Goal: Use online tool/utility: Utilize a website feature to perform a specific function

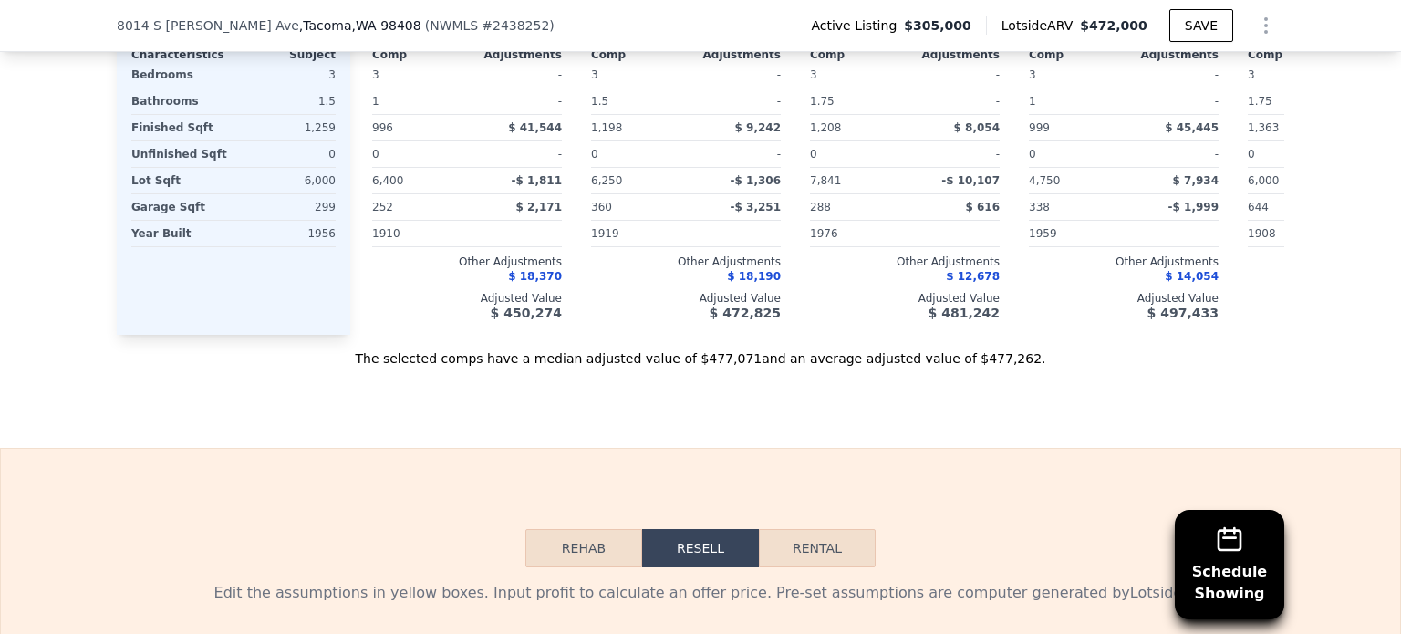
scroll to position [2462, 0]
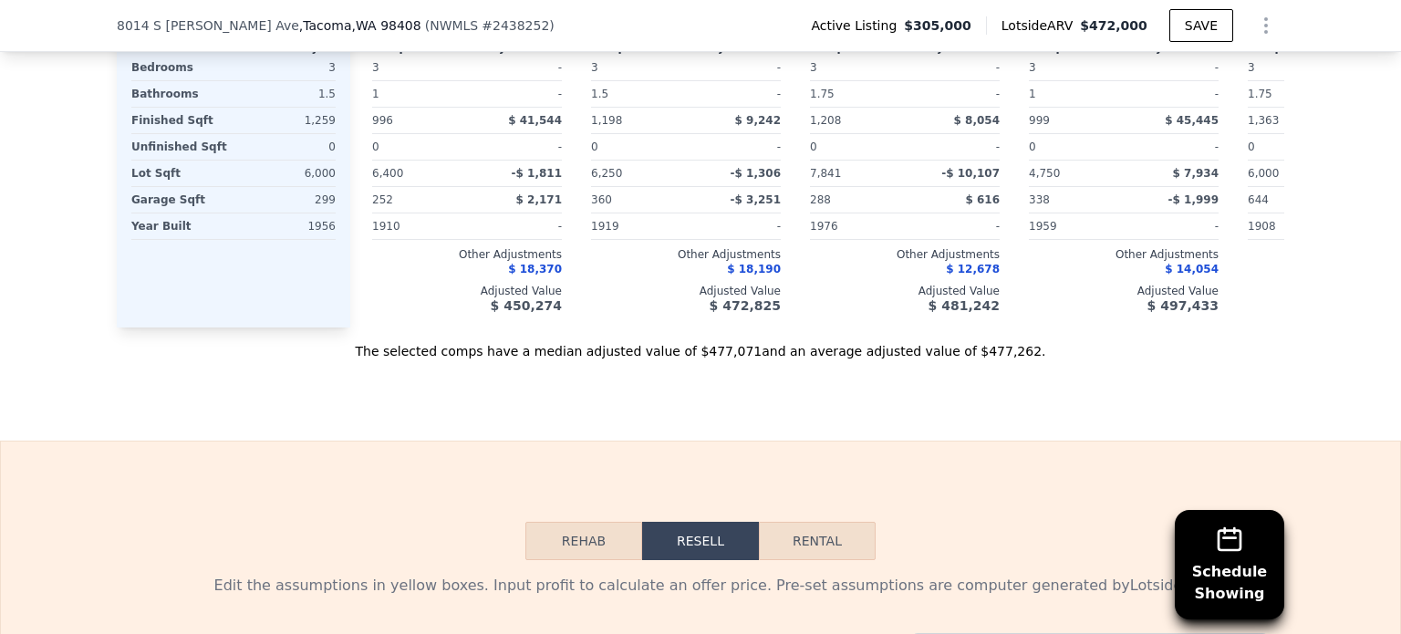
click at [584, 557] on button "Rehab" at bounding box center [583, 541] width 117 height 38
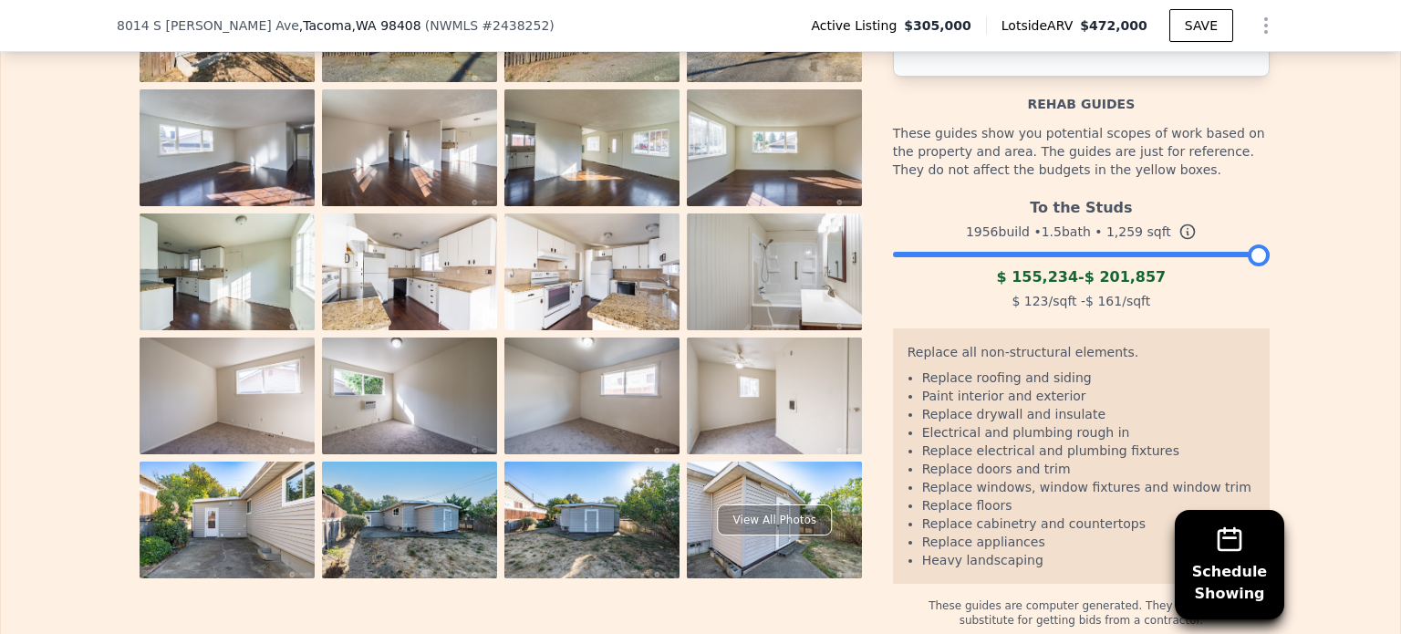
scroll to position [3100, 0]
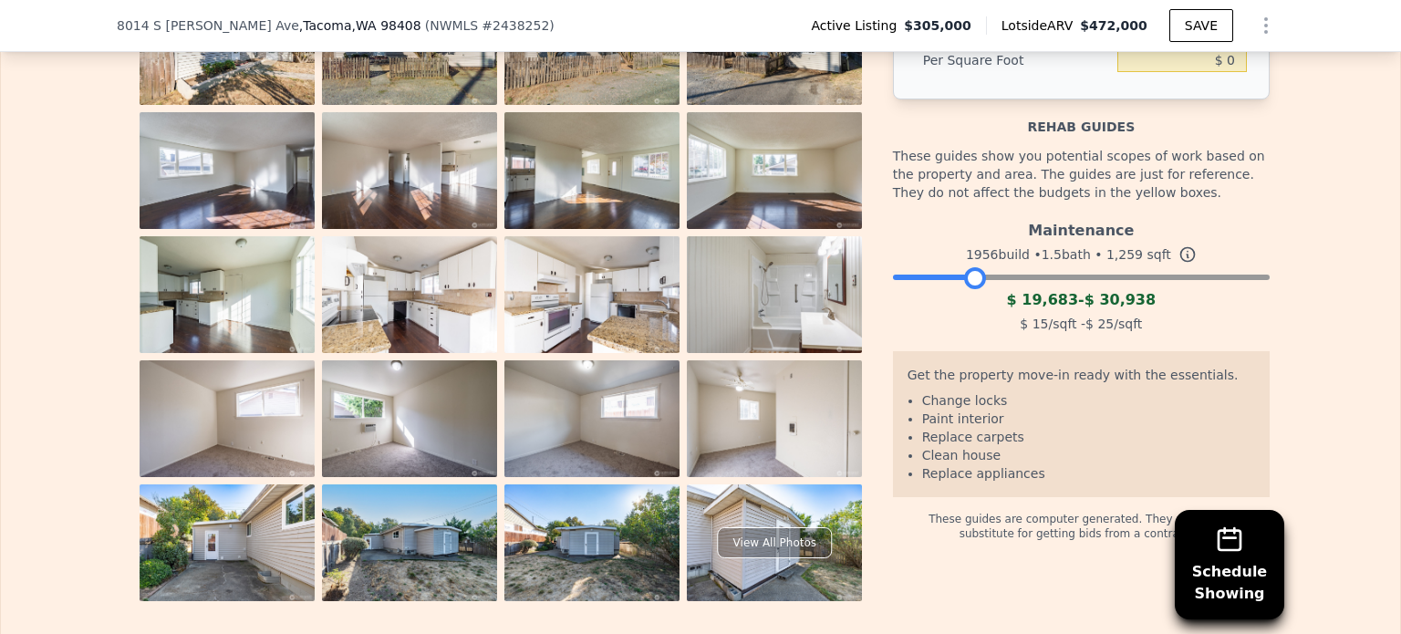
drag, startPoint x: 1254, startPoint y: 296, endPoint x: 970, endPoint y: 302, distance: 283.7
click at [970, 289] on div at bounding box center [975, 278] width 22 height 22
click at [978, 289] on div at bounding box center [983, 278] width 22 height 22
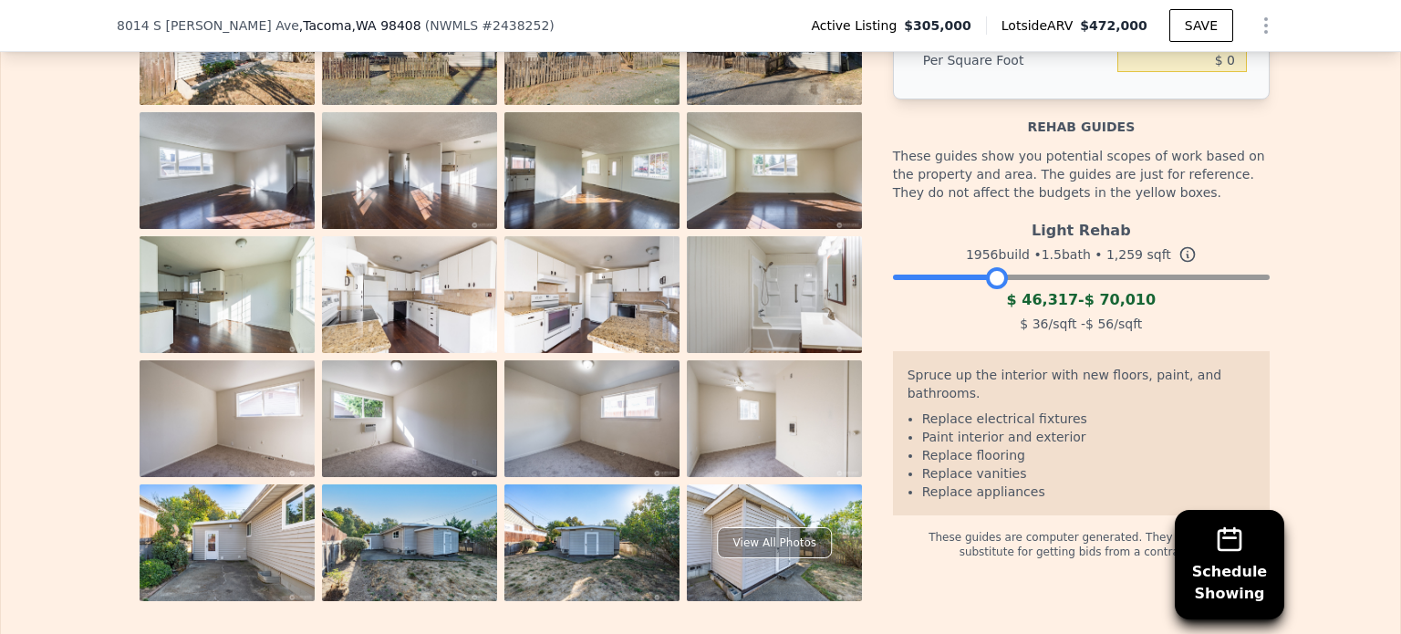
drag, startPoint x: 978, startPoint y: 298, endPoint x: 989, endPoint y: 301, distance: 11.3
click at [989, 289] on div at bounding box center [997, 278] width 22 height 22
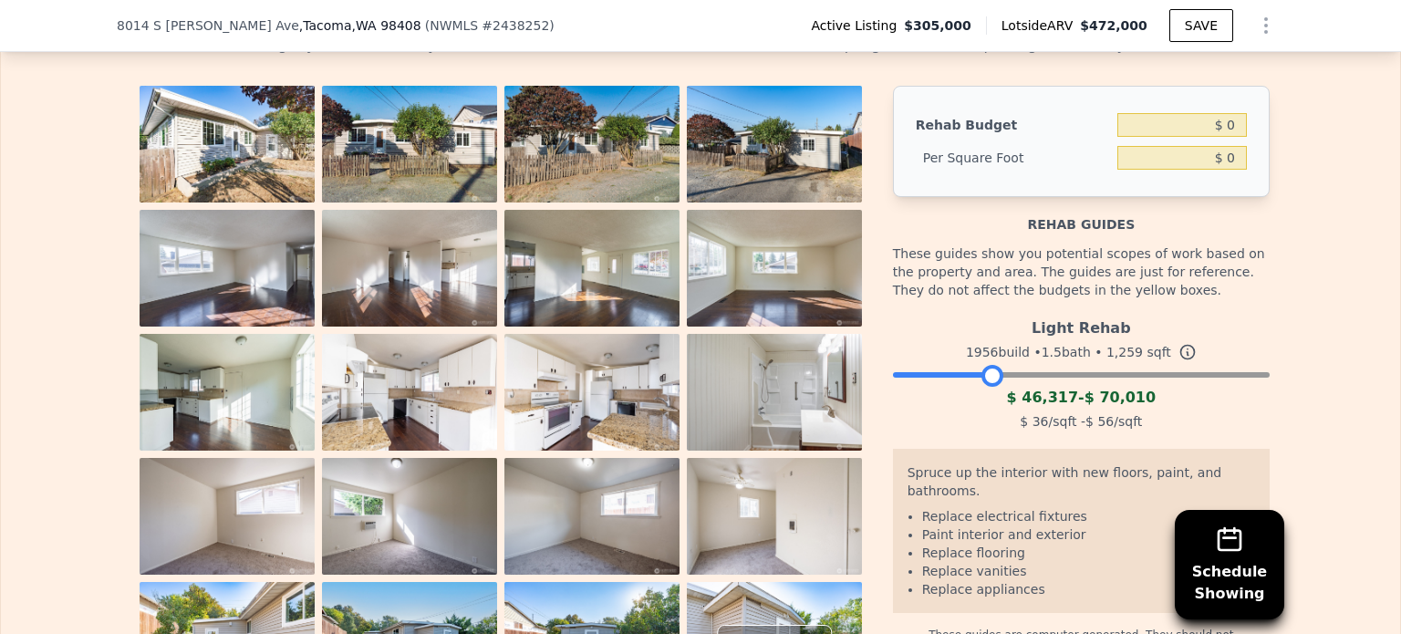
scroll to position [3009, 0]
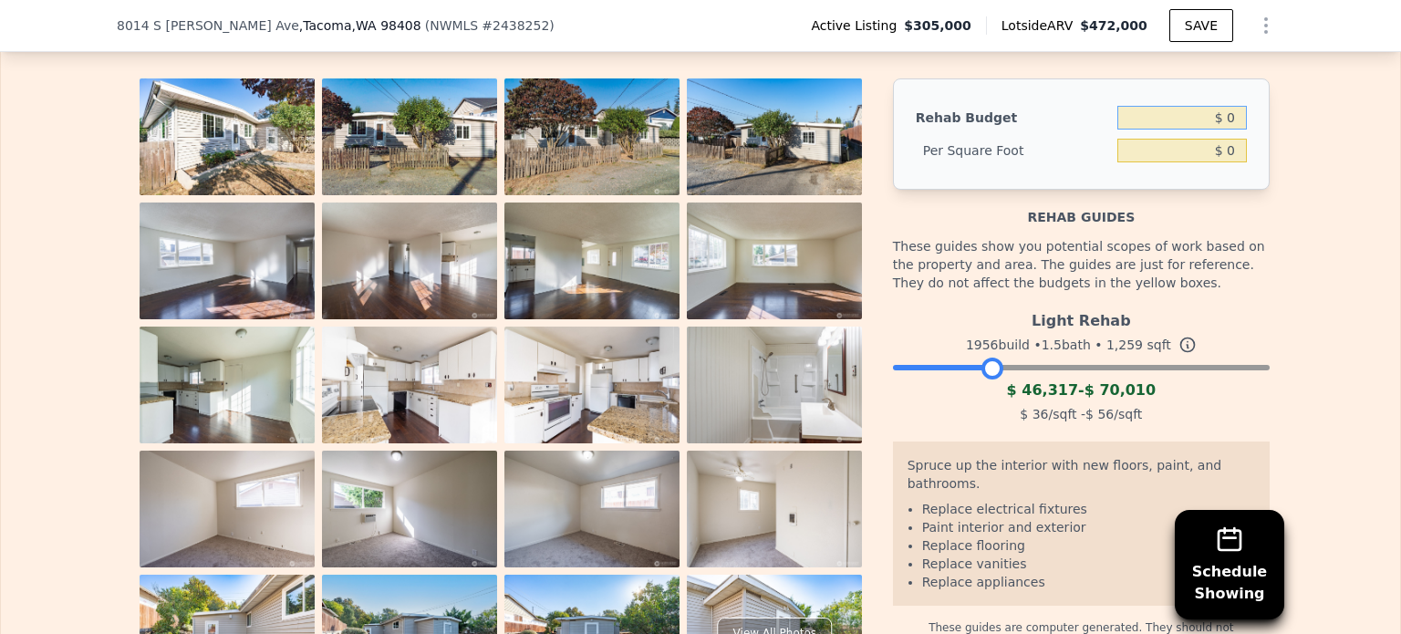
drag, startPoint x: 1220, startPoint y: 138, endPoint x: 1230, endPoint y: 139, distance: 10.1
click at [1230, 129] on input "$ 0" at bounding box center [1181, 118] width 129 height 24
type input "$ 70,000"
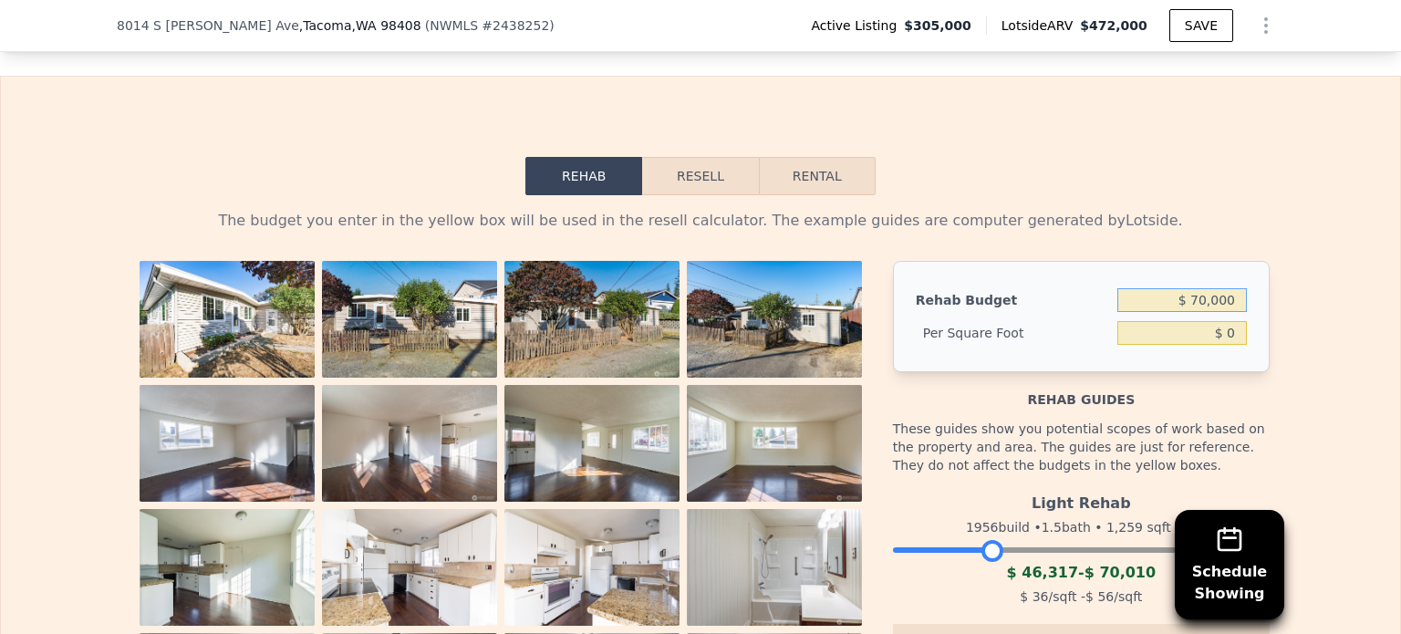
scroll to position [2734, 0]
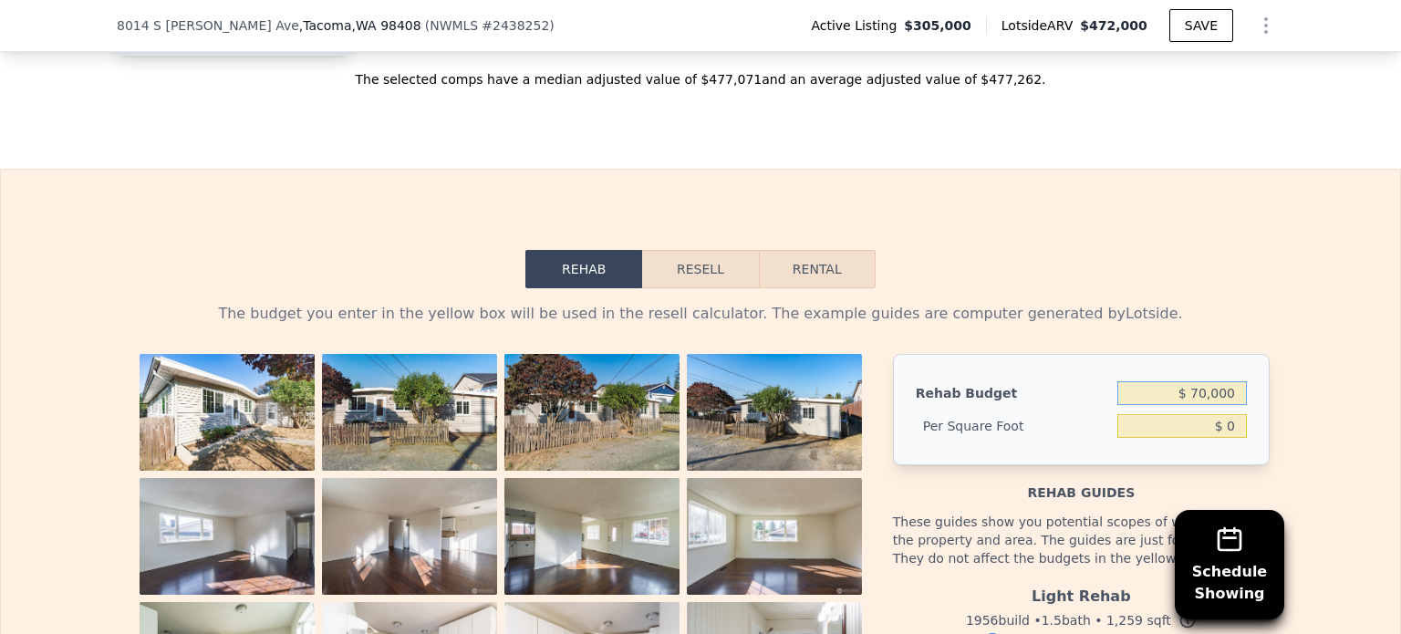
click at [693, 287] on button "Resell" at bounding box center [700, 269] width 116 height 38
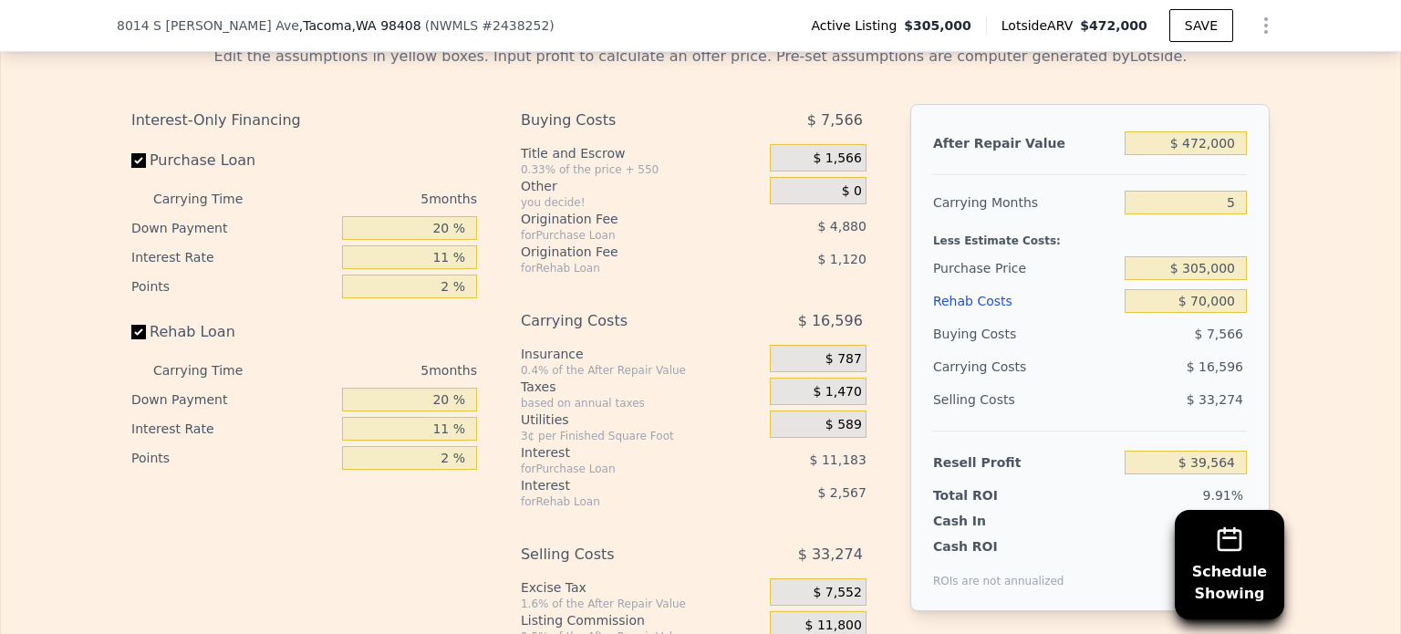
scroll to position [3007, 0]
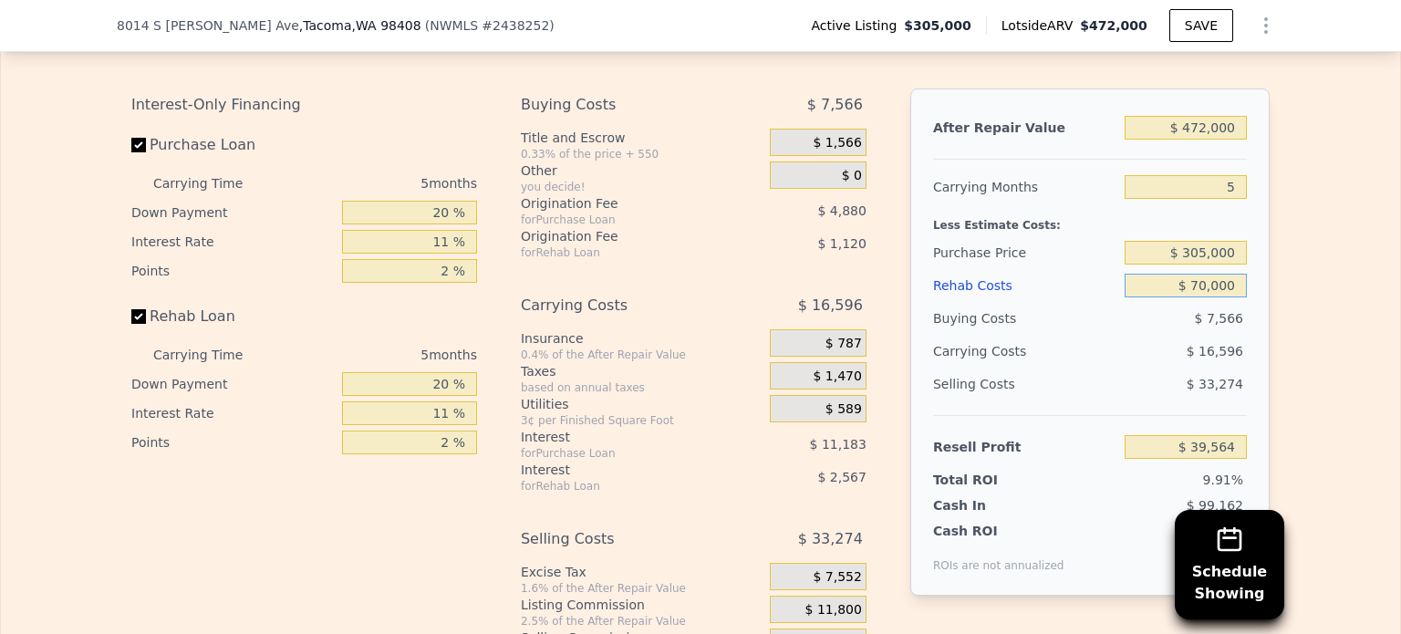
click at [1204, 297] on input "$ 70,000" at bounding box center [1185, 286] width 122 height 24
type input "$ 7,000"
type input "$ 105,882"
type input "$ 000"
type input "$ 113,249"
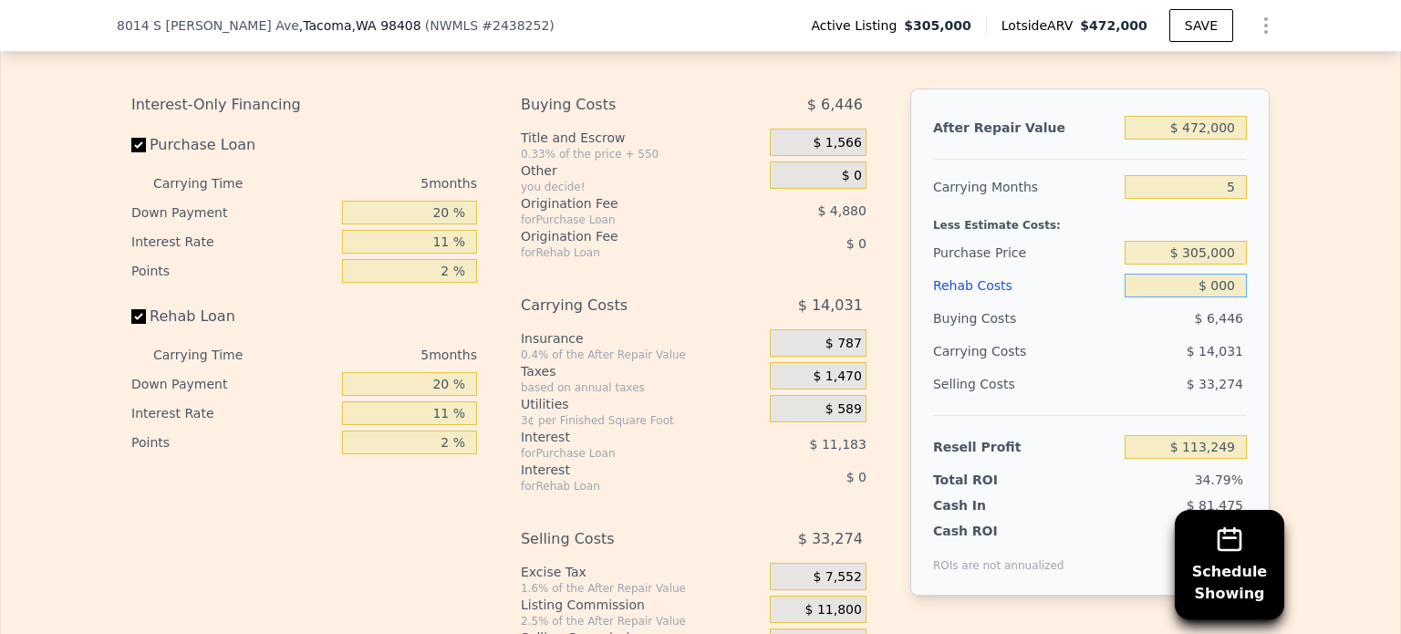
type input "$ 5,000"
type input "$ 107,984"
type input "$ 50,000"
type input "$ 60,614"
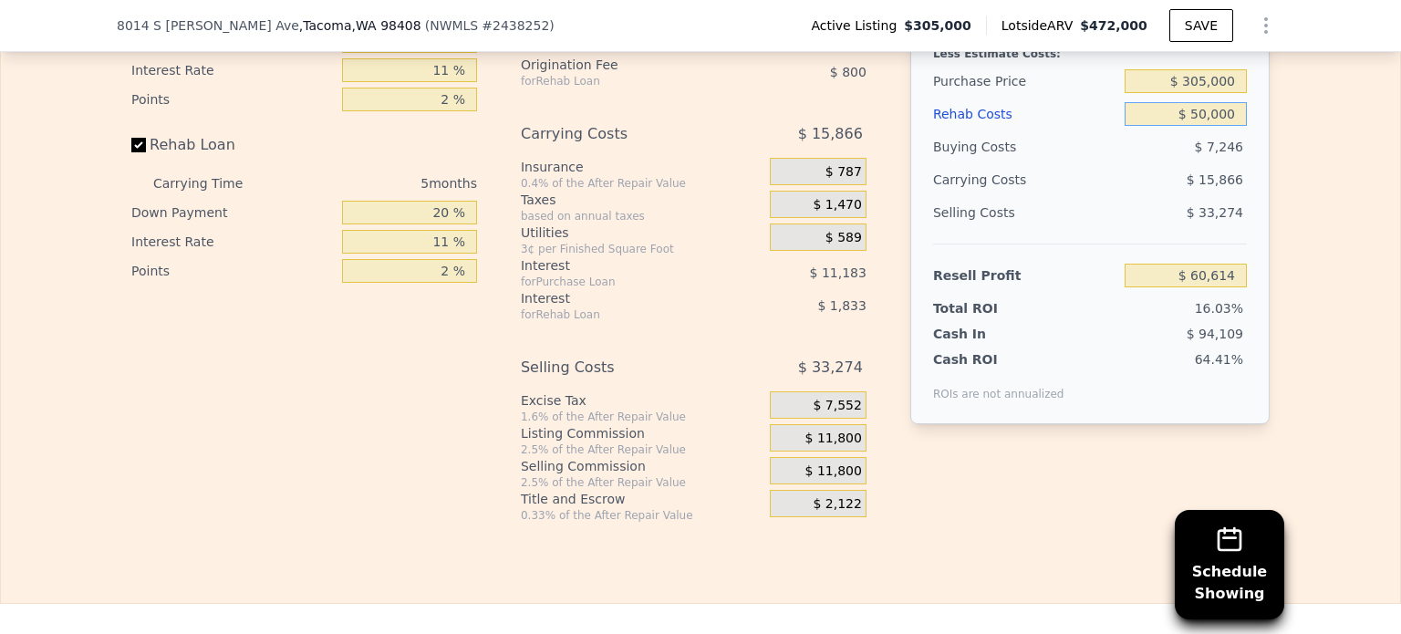
scroll to position [3185, 0]
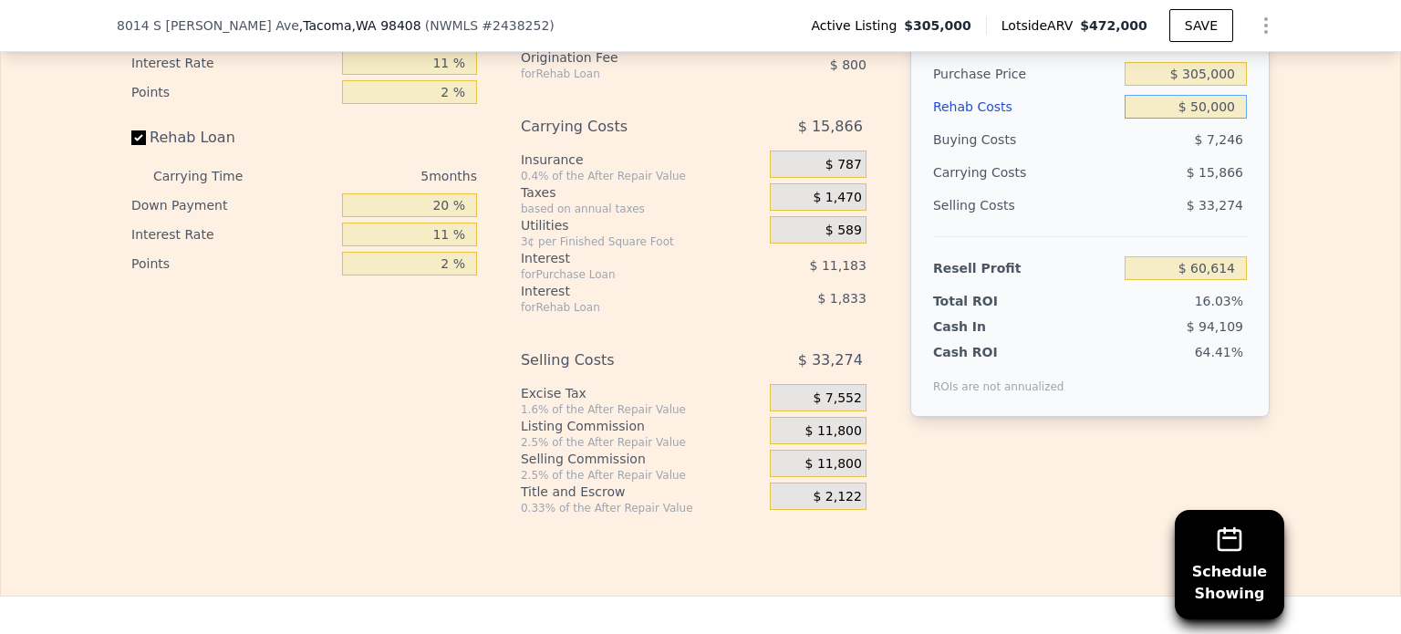
type input "$ 50,000"
click at [1323, 332] on div "Edit the assumptions in yellow boxes. Input profit to calculate an offer price.…" at bounding box center [700, 176] width 1399 height 678
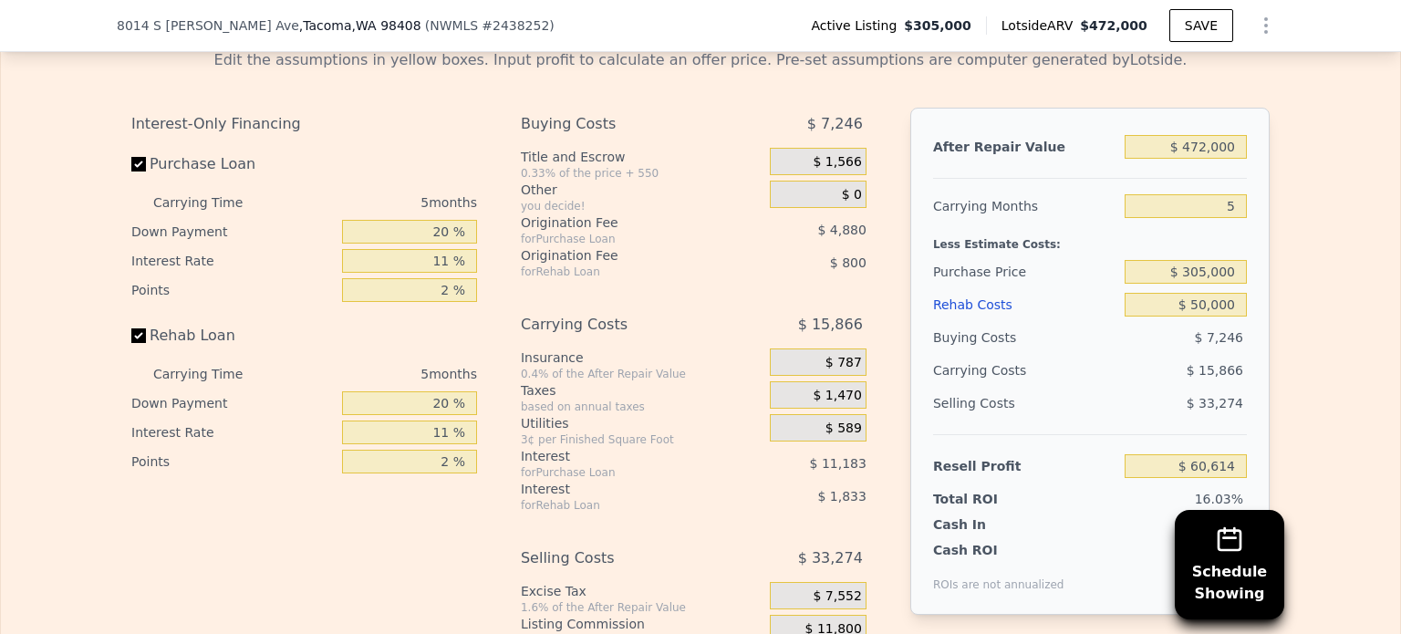
scroll to position [2995, 0]
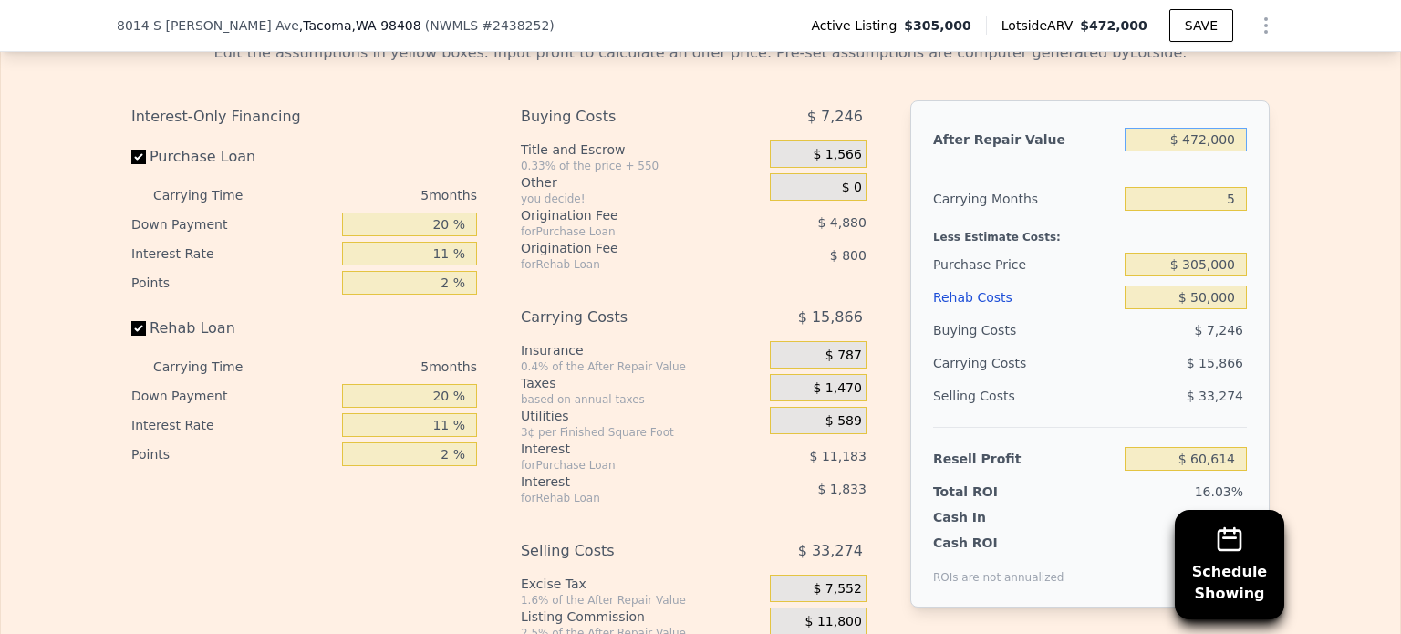
click at [1192, 151] on input "$ 472,000" at bounding box center [1185, 140] width 122 height 24
click at [1196, 151] on input "$ 472,000" at bounding box center [1185, 140] width 122 height 24
type input "$ 42,000"
type input "-$ 338,857"
type input "$ 492,000"
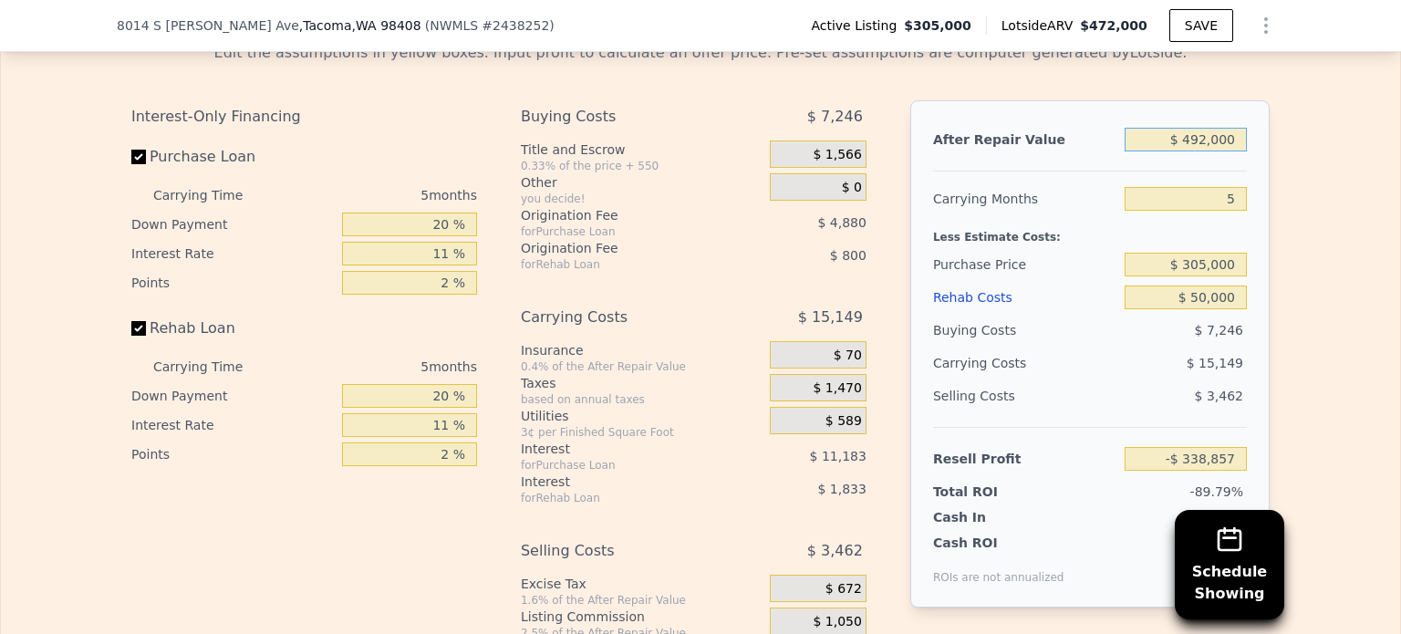
type input "$ 79,195"
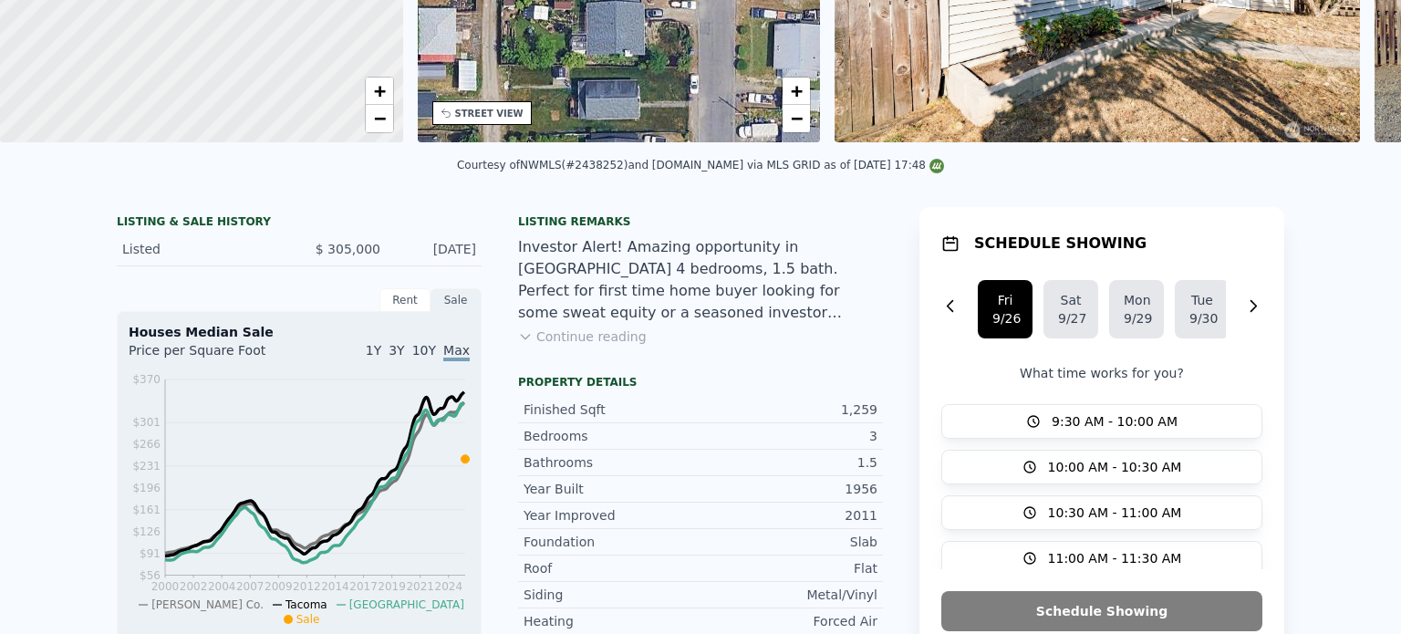
scroll to position [0, 0]
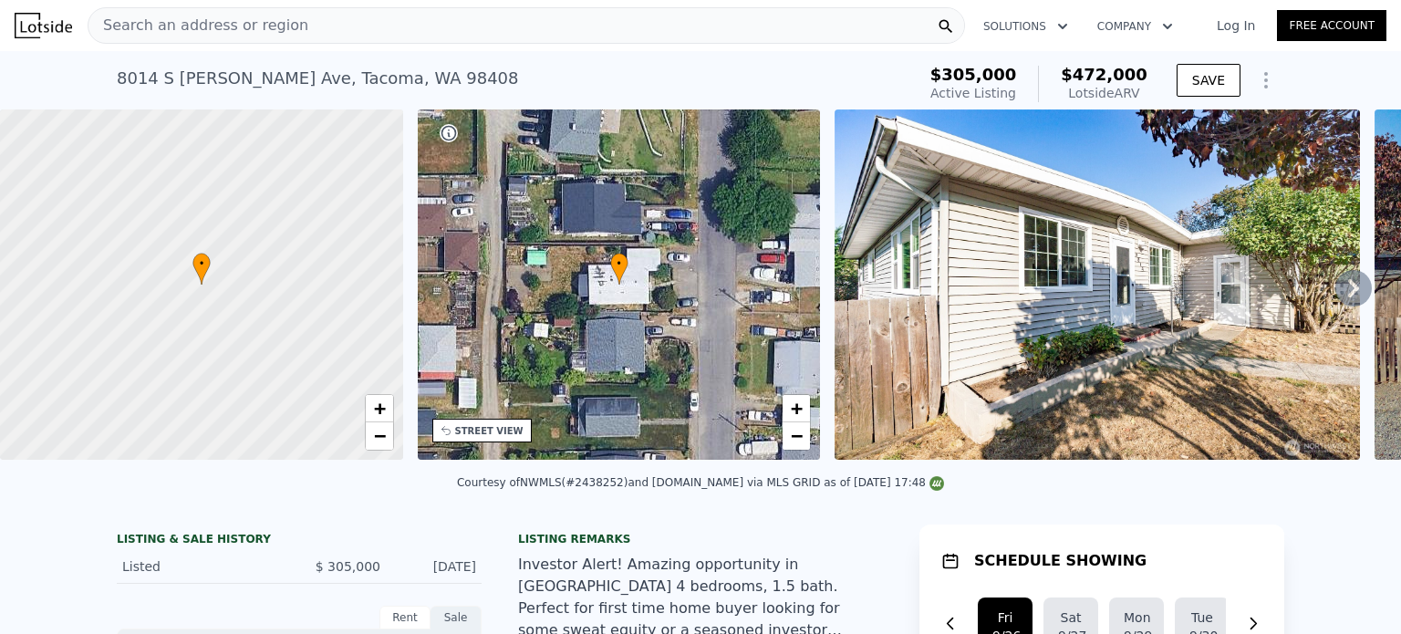
type input "$ 492,000"
click at [770, 19] on div "Search an address or region" at bounding box center [526, 25] width 877 height 36
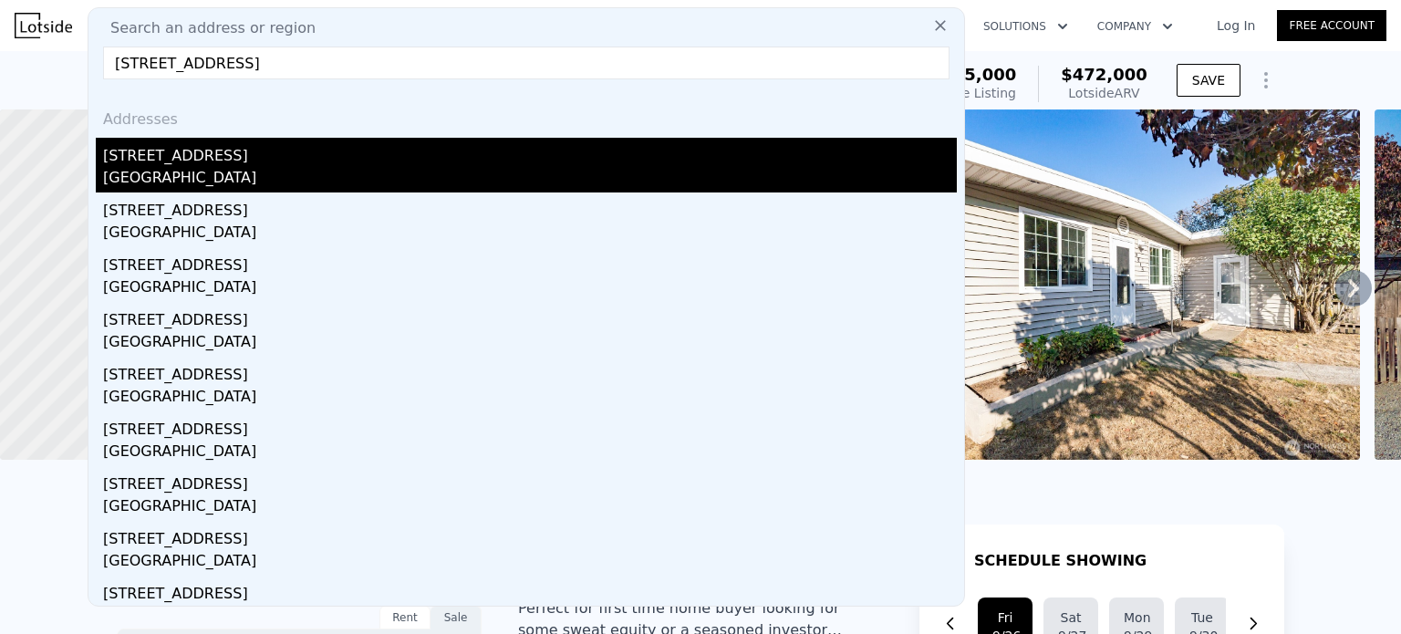
type input "[STREET_ADDRESS]"
click at [181, 166] on div "[STREET_ADDRESS]" at bounding box center [530, 152] width 854 height 29
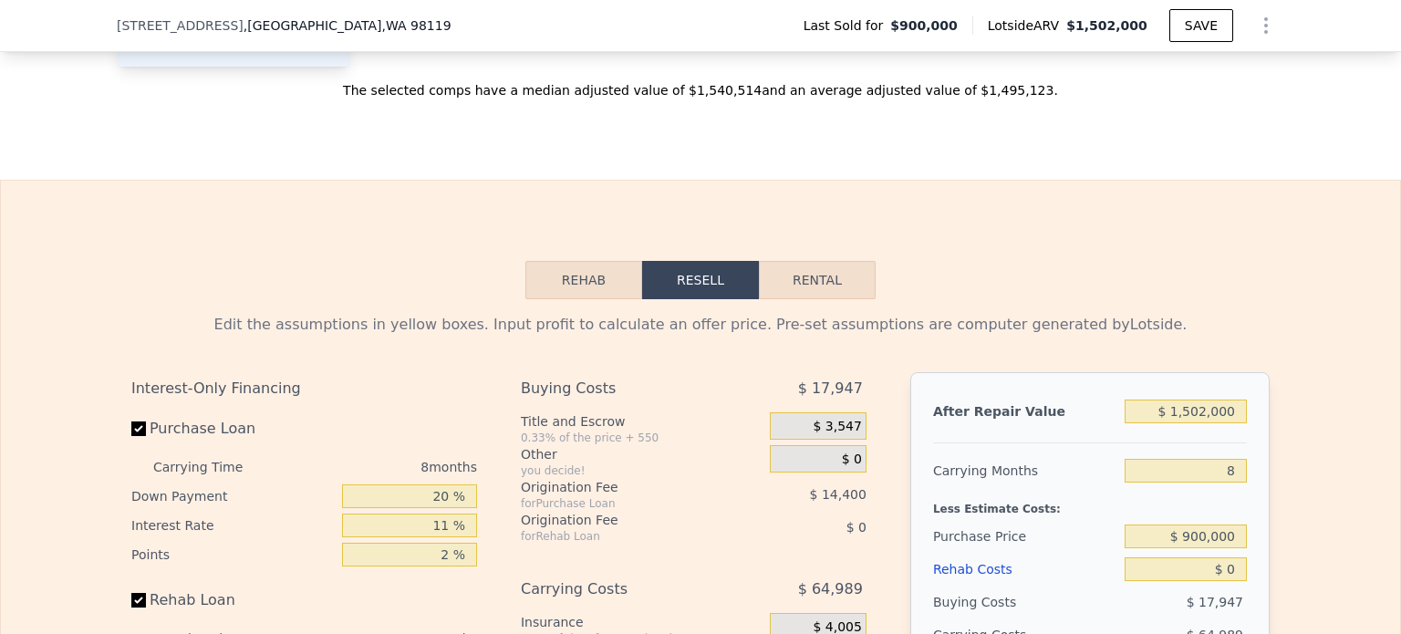
scroll to position [2440, 0]
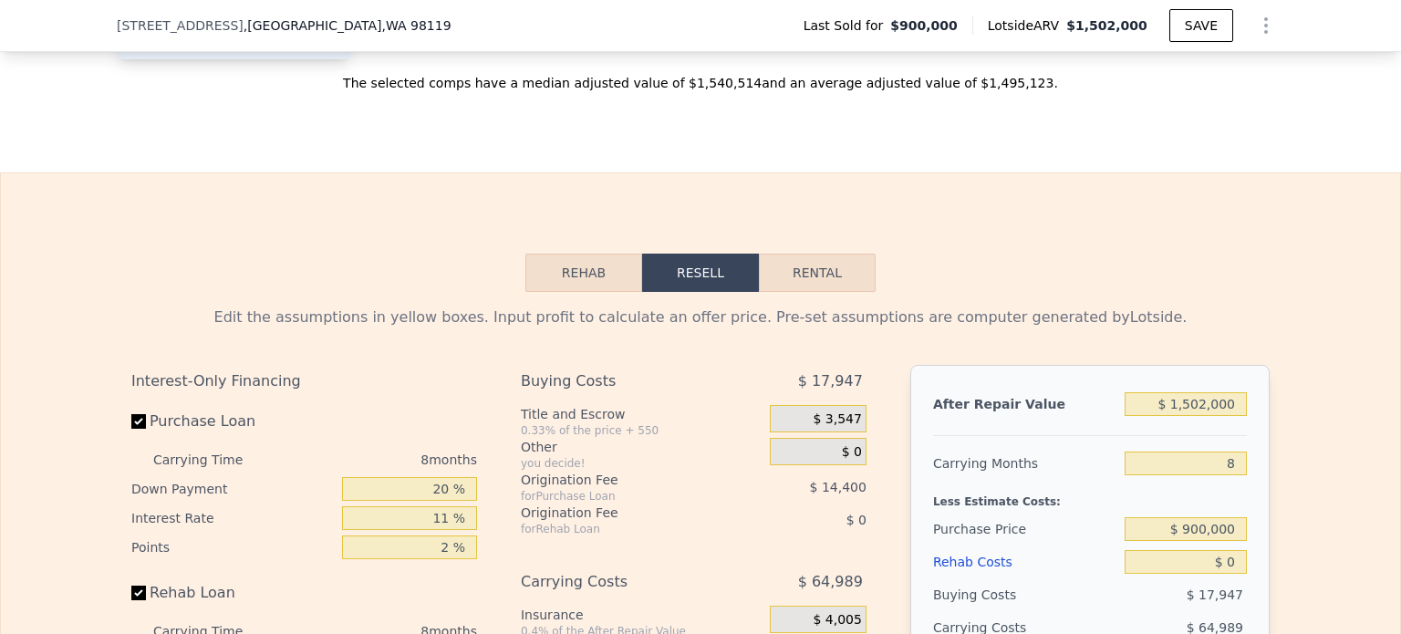
click at [584, 292] on button "Rehab" at bounding box center [583, 273] width 117 height 38
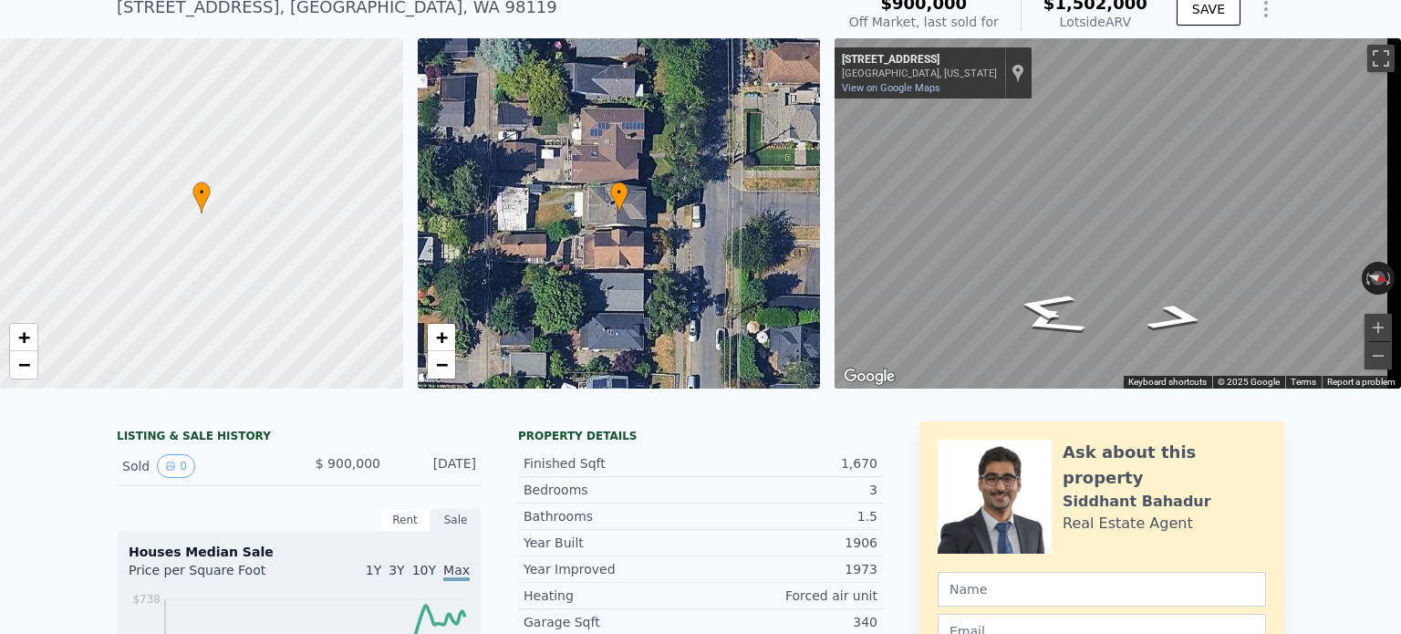
scroll to position [57, 0]
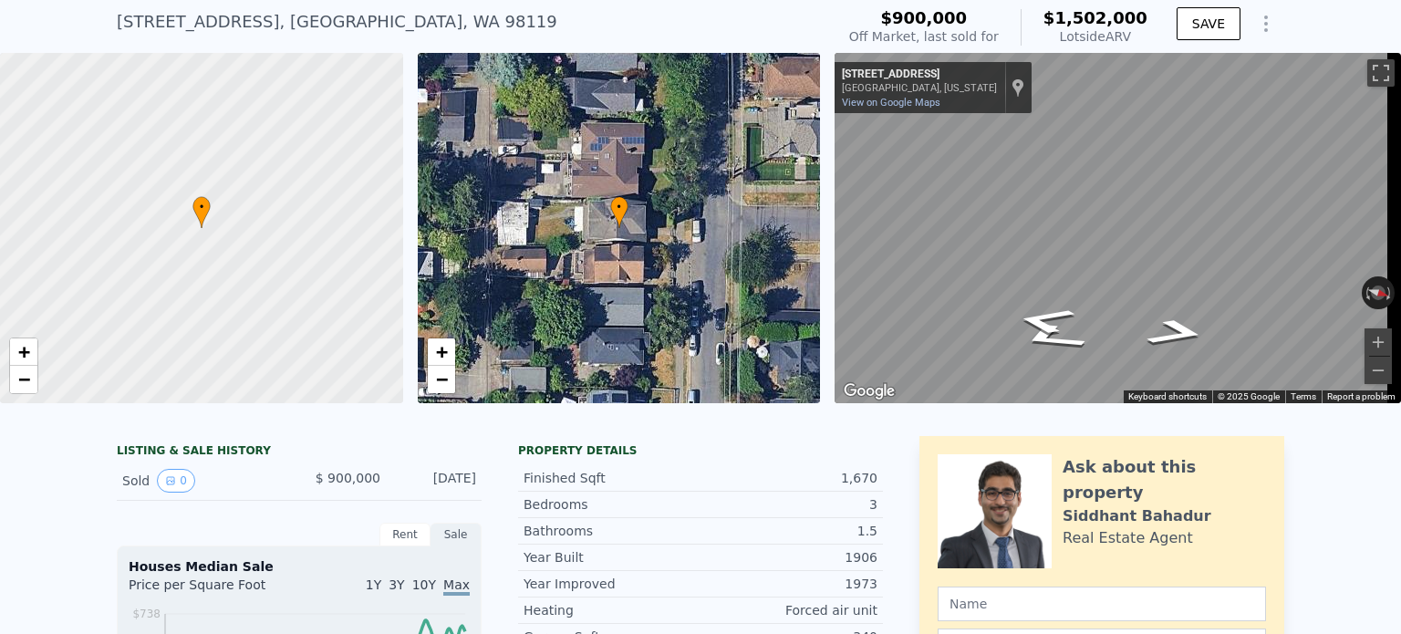
click at [1263, 21] on icon "Show Options" at bounding box center [1266, 24] width 22 height 22
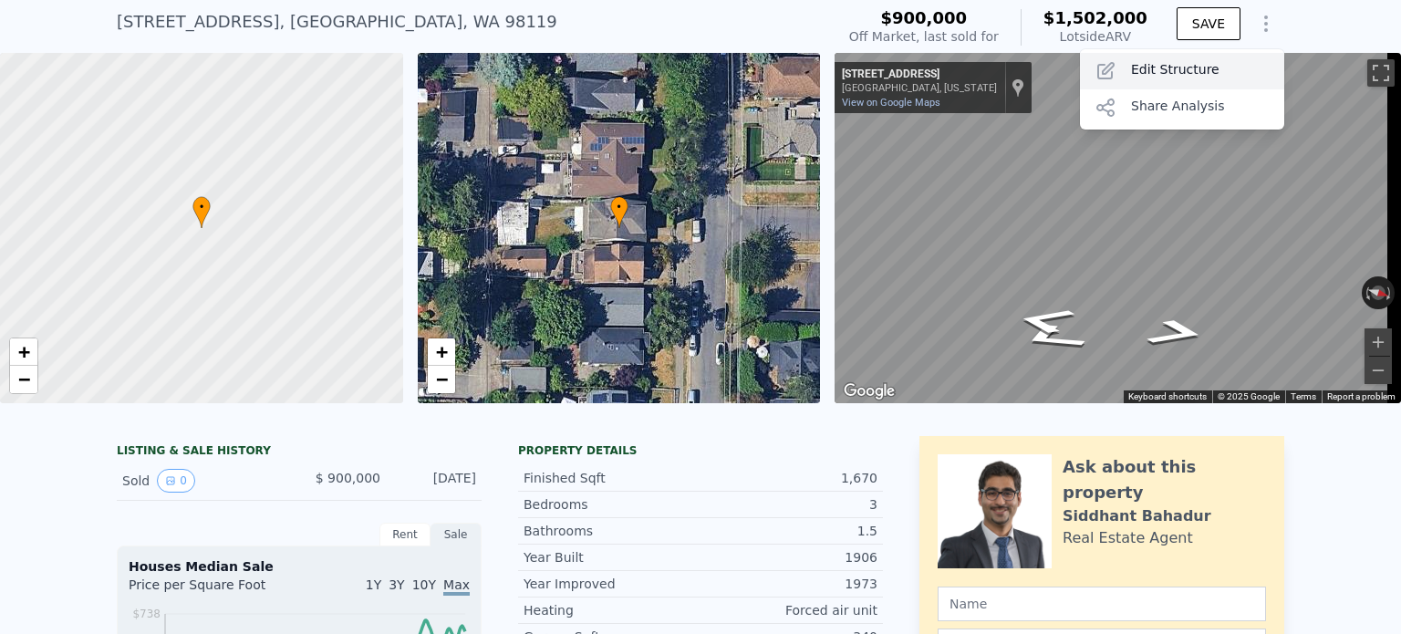
click at [1172, 67] on div "Edit Structure" at bounding box center [1182, 71] width 204 height 36
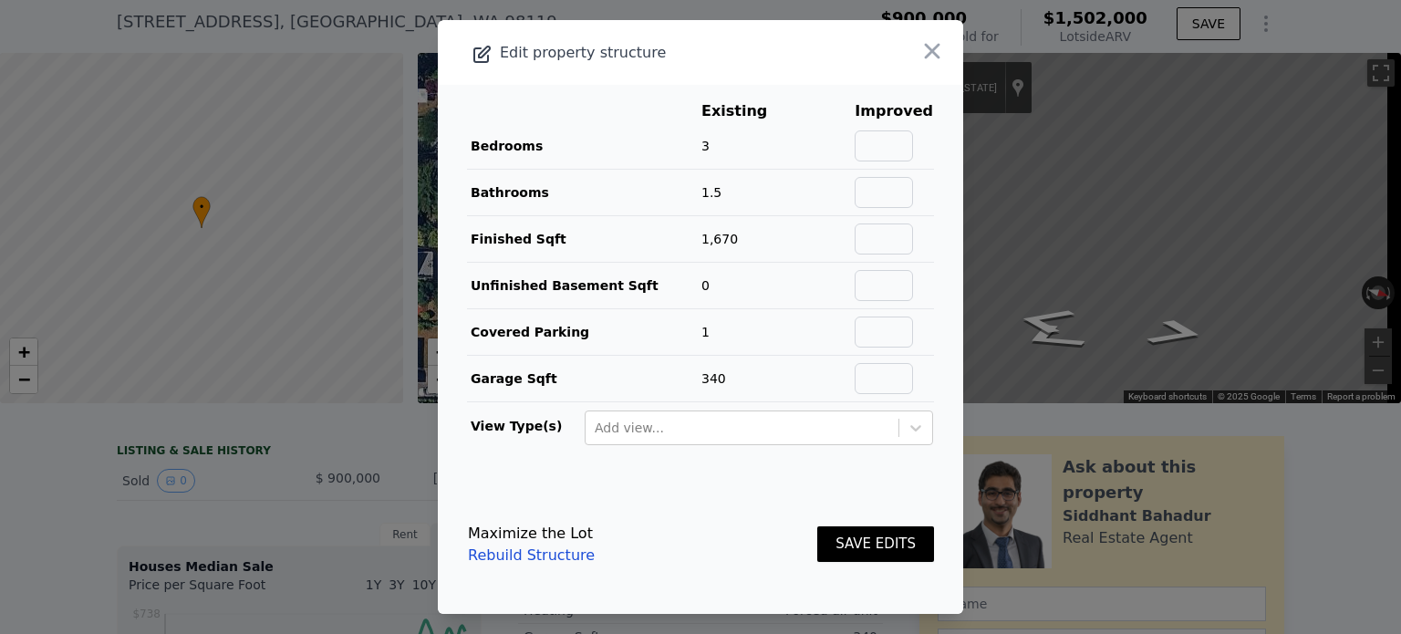
click at [1172, 67] on div at bounding box center [700, 317] width 1401 height 634
